Goal: Transaction & Acquisition: Purchase product/service

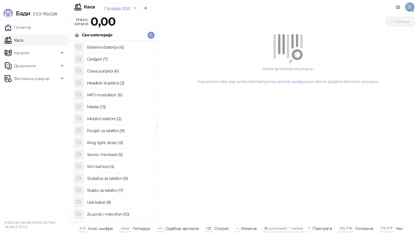
scroll to position [35, 0]
click at [109, 203] on h4 "Usb kabal (8)" at bounding box center [119, 201] width 65 height 9
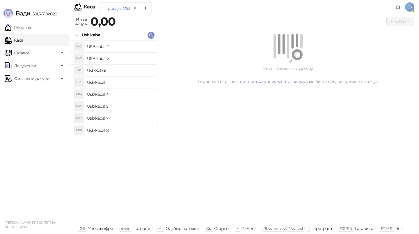
click at [106, 49] on h4 "USB kabal 2" at bounding box center [119, 46] width 65 height 9
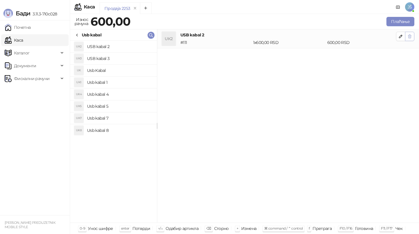
click at [413, 36] on button "button" at bounding box center [409, 36] width 9 height 9
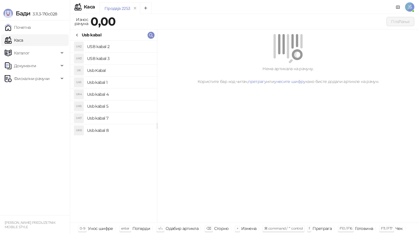
click at [116, 58] on h4 "USB kabal 3" at bounding box center [119, 58] width 65 height 9
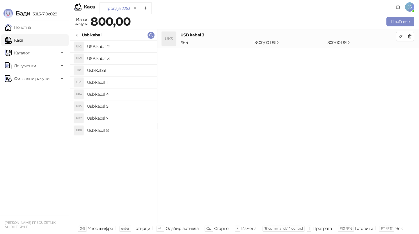
click at [118, 93] on h4 "Usb kabal 4" at bounding box center [119, 94] width 65 height 9
click at [125, 106] on h4 "Usb kabal 5" at bounding box center [119, 105] width 65 height 9
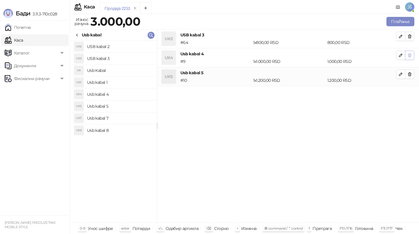
click at [411, 55] on icon "button" at bounding box center [409, 55] width 5 height 5
click at [410, 40] on button "button" at bounding box center [409, 36] width 9 height 9
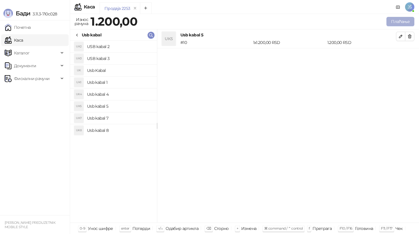
click at [402, 24] on button "Плаћање" at bounding box center [400, 21] width 28 height 9
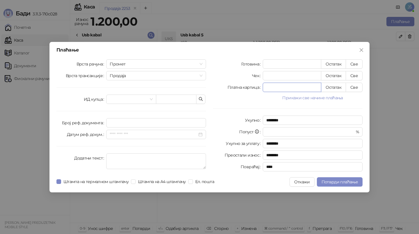
click at [314, 86] on input "*" at bounding box center [292, 87] width 58 height 9
click at [353, 87] on button "Све" at bounding box center [353, 87] width 17 height 9
type input "****"
click at [340, 181] on span "Потврди плаћање" at bounding box center [339, 181] width 36 height 5
